Goal: Register for event/course

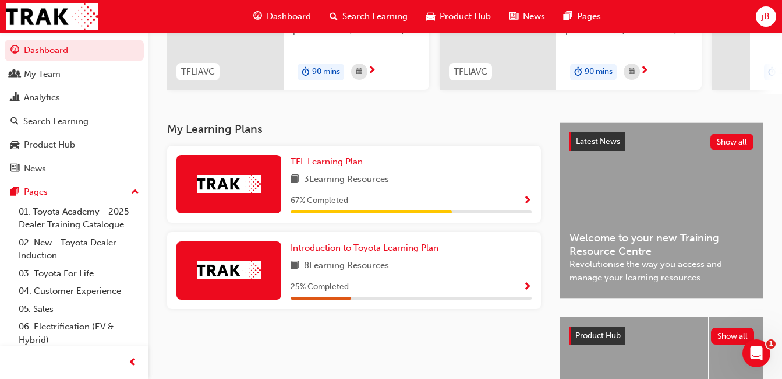
scroll to position [175, 0]
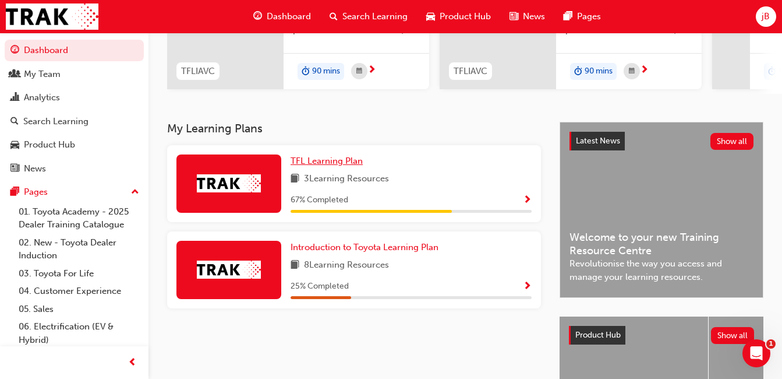
click at [325, 166] on span "TFL Learning Plan" at bounding box center [327, 161] width 72 height 10
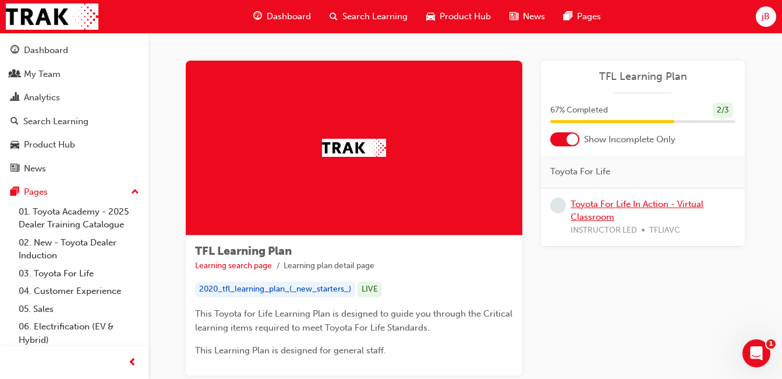
click at [585, 205] on link "Toyota For Life In Action - Virtual Classroom" at bounding box center [637, 211] width 133 height 24
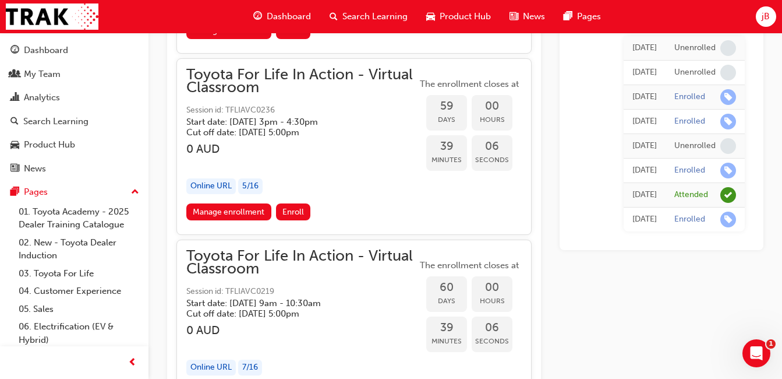
scroll to position [13764, 0]
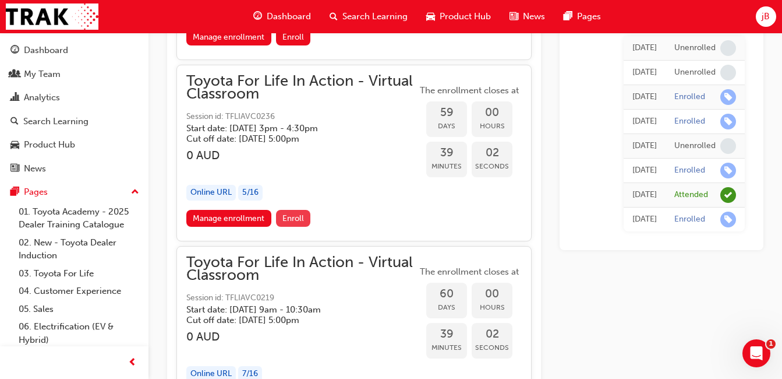
click at [298, 222] on span "Enroll" at bounding box center [294, 218] width 22 height 10
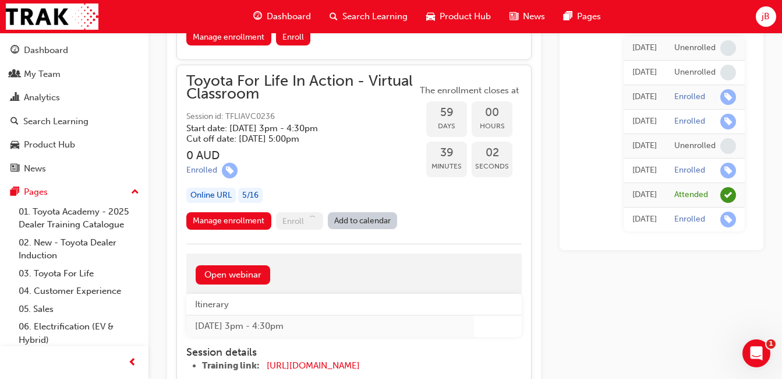
scroll to position [13871, 0]
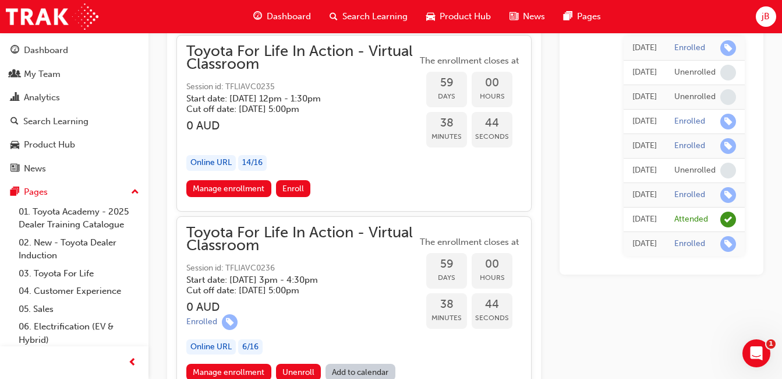
scroll to position [13690, 0]
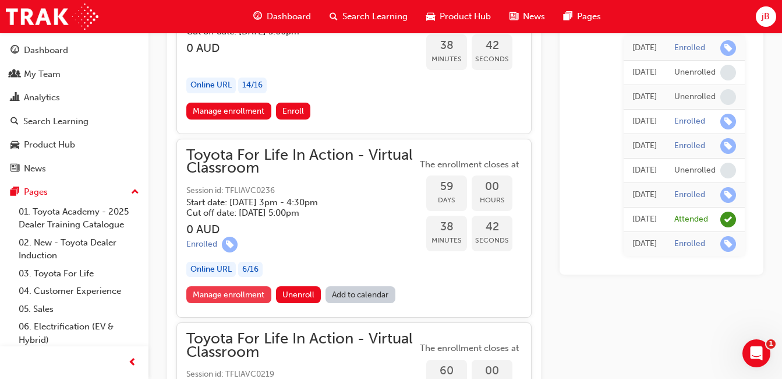
click at [257, 295] on link "Manage enrollment" at bounding box center [228, 294] width 85 height 17
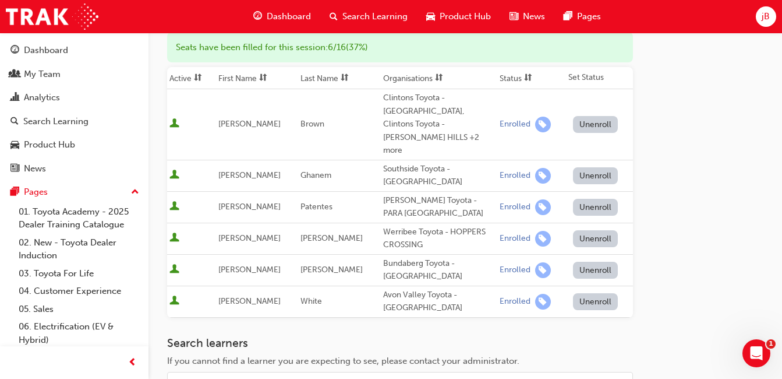
scroll to position [337, 0]
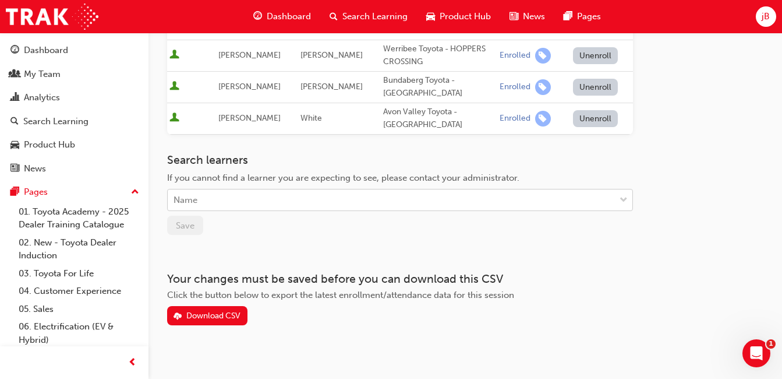
click at [302, 192] on div "Name" at bounding box center [391, 200] width 447 height 20
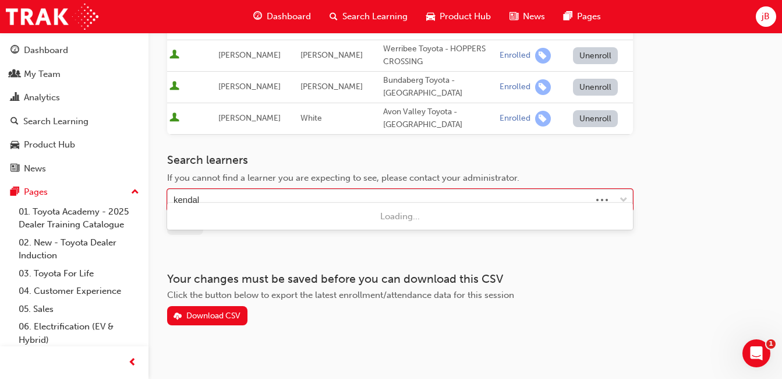
type input "[PERSON_NAME]"
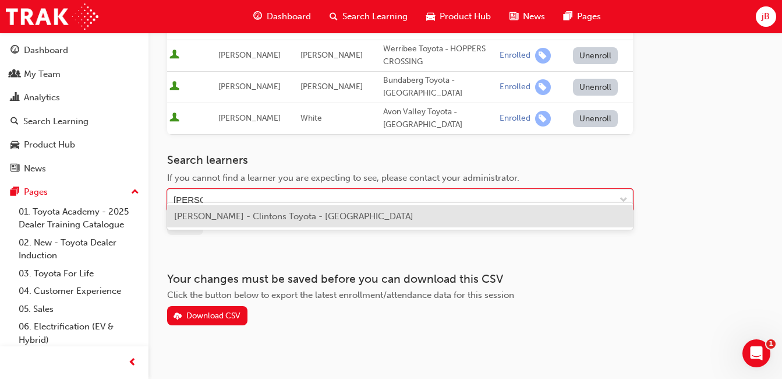
click at [281, 220] on span "[PERSON_NAME] - Clintons Toyota - [GEOGRAPHIC_DATA]" at bounding box center [293, 216] width 239 height 10
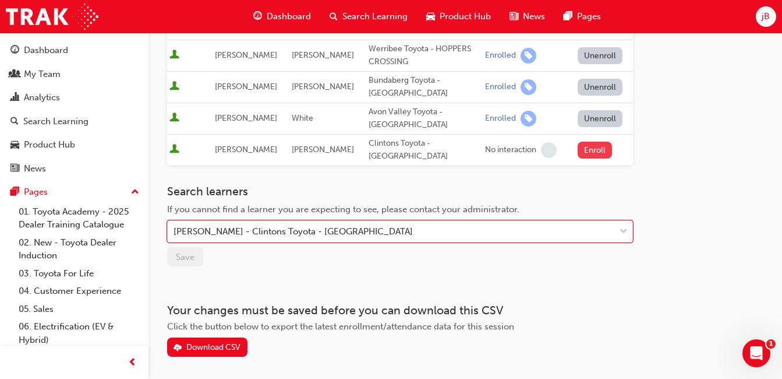
click at [593, 142] on button "Enroll" at bounding box center [595, 150] width 35 height 17
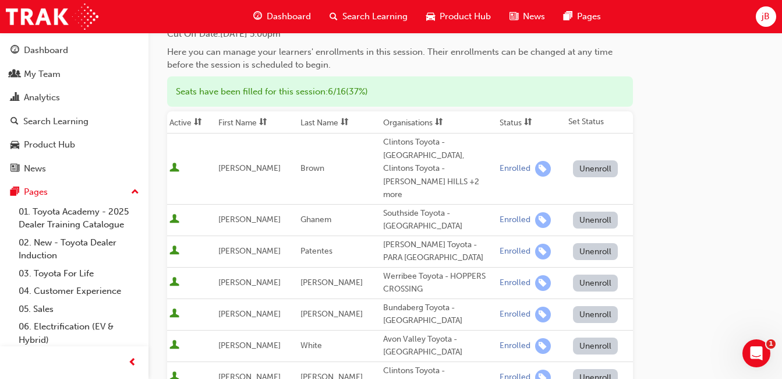
scroll to position [104, 0]
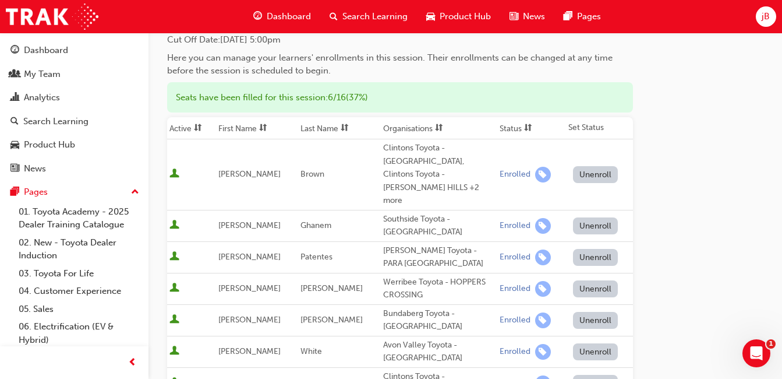
click at [599, 169] on button "Unenroll" at bounding box center [595, 174] width 45 height 17
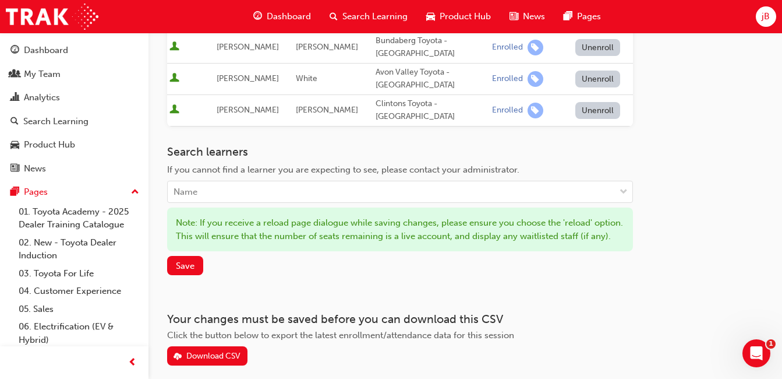
scroll to position [396, 0]
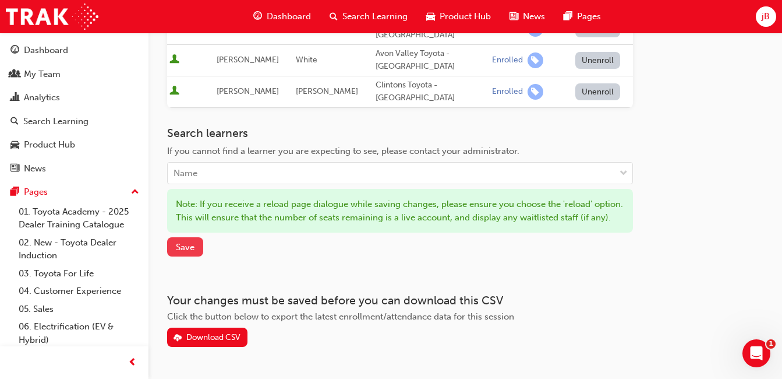
click at [188, 249] on span "Save" at bounding box center [185, 247] width 19 height 10
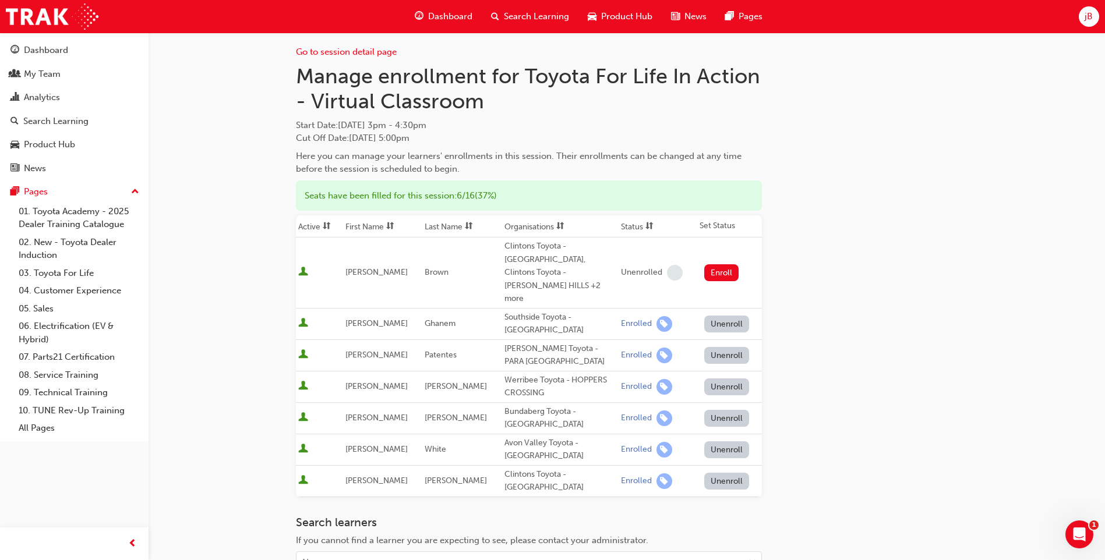
scroll to position [0, 0]
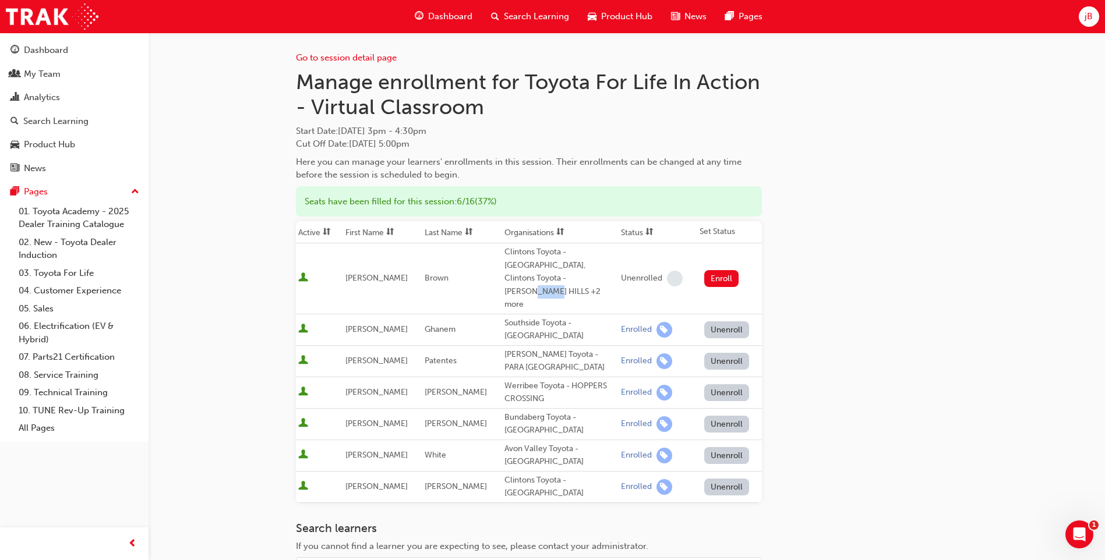
drag, startPoint x: 502, startPoint y: 285, endPoint x: 493, endPoint y: 285, distance: 8.7
click at [505, 285] on div "Clintons Toyota - [GEOGRAPHIC_DATA], Clintons Toyota - [PERSON_NAME] HILLS +2 m…" at bounding box center [561, 279] width 112 height 66
drag, startPoint x: 493, startPoint y: 285, endPoint x: 513, endPoint y: 287, distance: 19.3
click at [513, 287] on div "Clintons Toyota - [GEOGRAPHIC_DATA], Clintons Toyota - [PERSON_NAME] HILLS +2 m…" at bounding box center [561, 279] width 112 height 66
drag, startPoint x: 514, startPoint y: 292, endPoint x: 486, endPoint y: 250, distance: 50.4
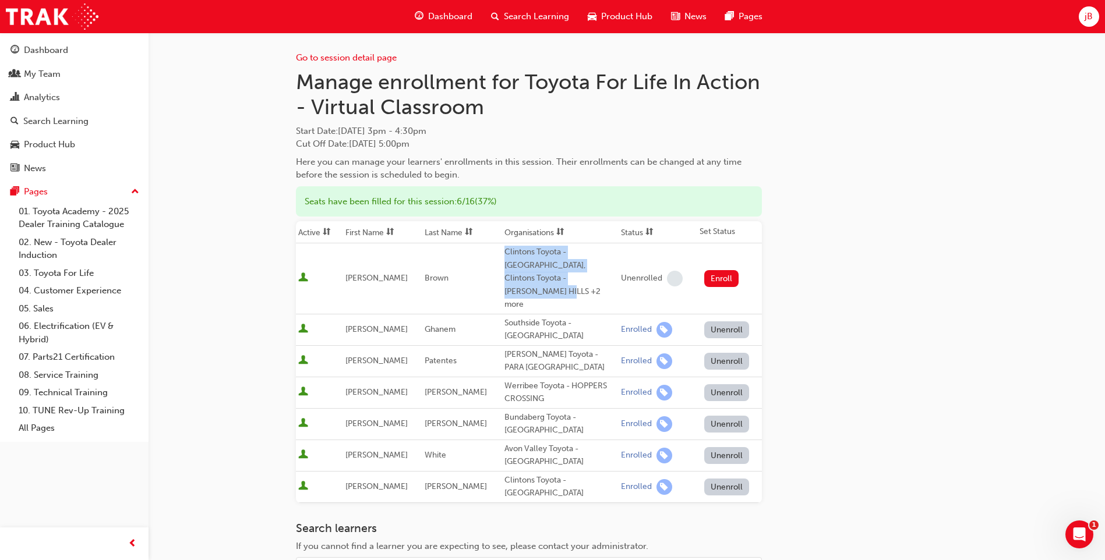
click at [486, 250] on tr "[PERSON_NAME] Clintons Toyota - CAMPBELLTOWN, Clintons Toyota - [PERSON_NAME] H…" at bounding box center [529, 279] width 466 height 71
drag, startPoint x: 486, startPoint y: 250, endPoint x: 495, endPoint y: 272, distance: 23.8
click at [505, 272] on div "Clintons Toyota - [GEOGRAPHIC_DATA], Clintons Toyota - [PERSON_NAME] HILLS +2 m…" at bounding box center [561, 279] width 112 height 66
